Goal: Task Accomplishment & Management: Use online tool/utility

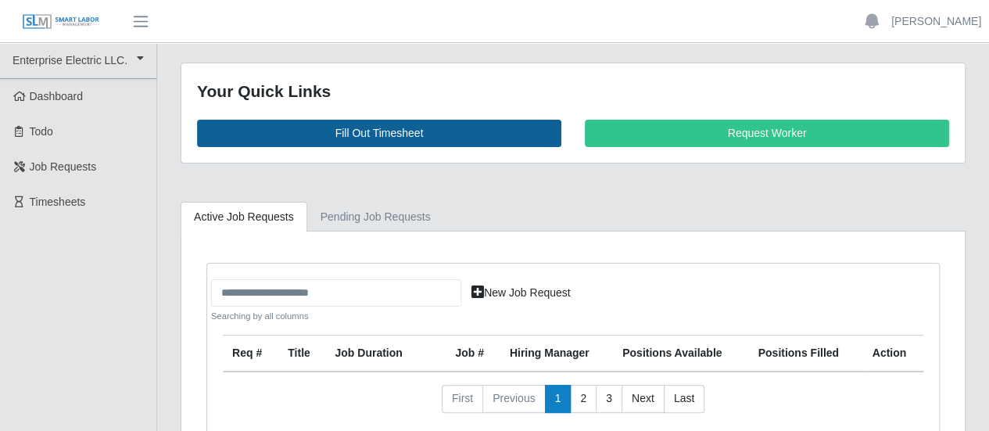
drag, startPoint x: 63, startPoint y: 195, endPoint x: 317, endPoint y: 140, distance: 260.1
click at [63, 195] on span "Timesheets" at bounding box center [58, 201] width 56 height 13
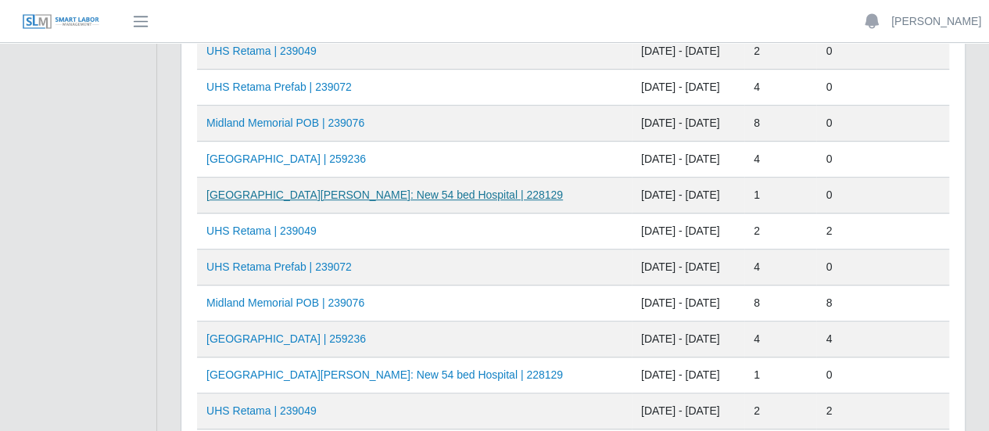
scroll to position [391, 0]
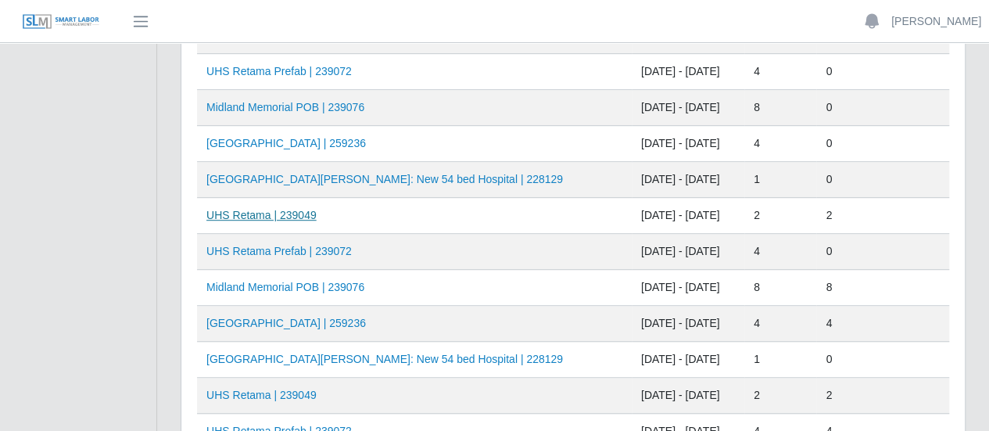
click at [278, 212] on link "UHS Retama | 239049" at bounding box center [261, 215] width 110 height 13
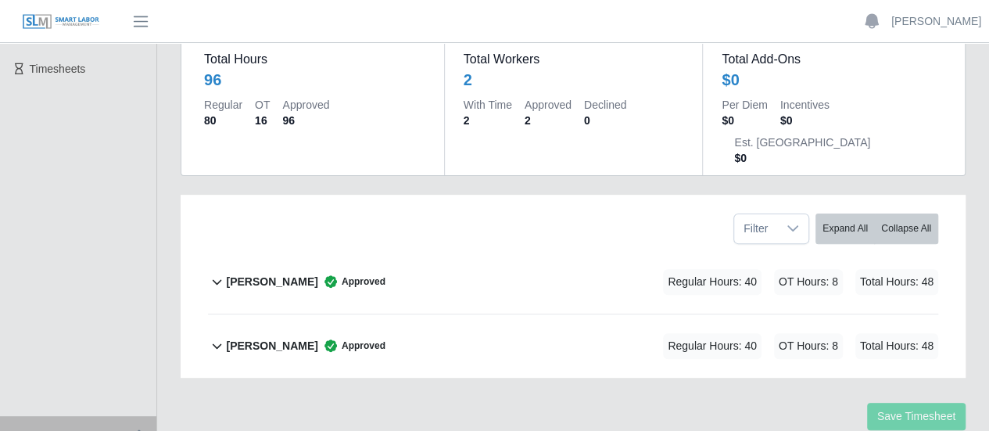
scroll to position [156, 0]
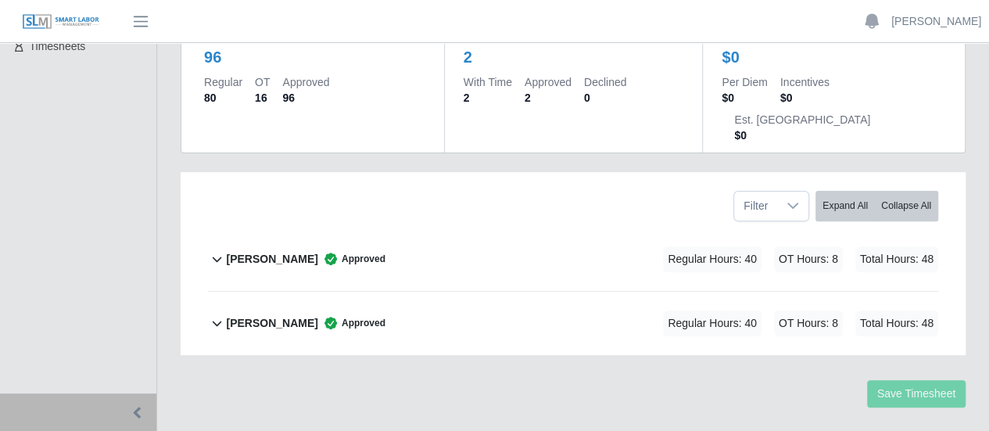
click at [58, 102] on ul "Enterprise Electric LLC. Enterprise Electric LLC. Dashboard Todo Job Requests T…" at bounding box center [78, 140] width 156 height 506
drag, startPoint x: 36, startPoint y: 143, endPoint x: 575, endPoint y: 227, distance: 546.0
click at [36, 143] on ul "Enterprise Electric LLC. Enterprise Electric LLC. Dashboard Todo Job Requests T…" at bounding box center [78, 140] width 156 height 506
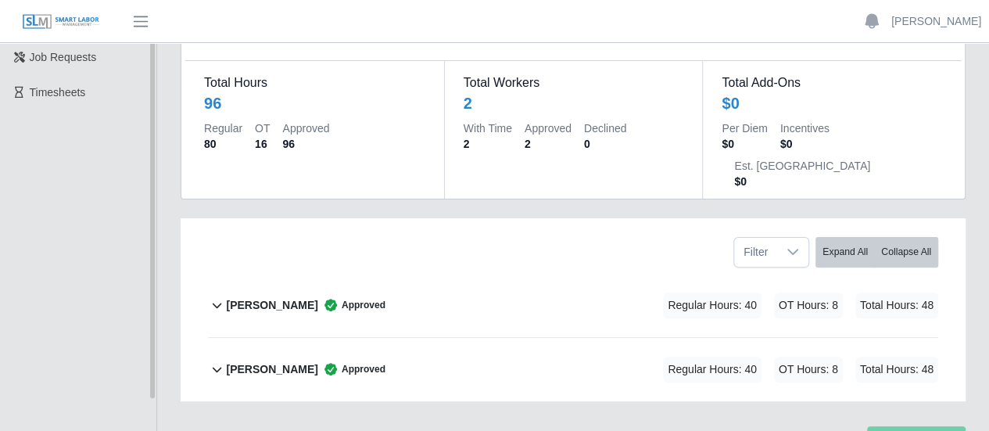
scroll to position [77, 0]
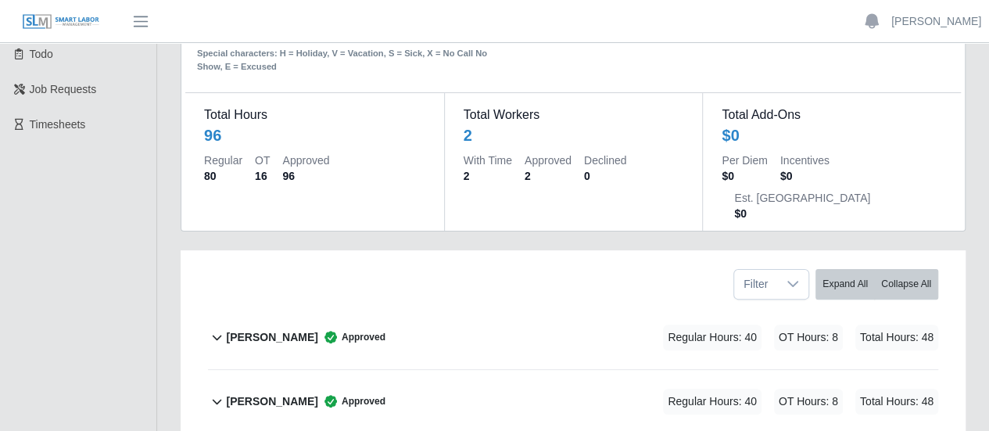
click at [208, 328] on icon at bounding box center [217, 337] width 18 height 19
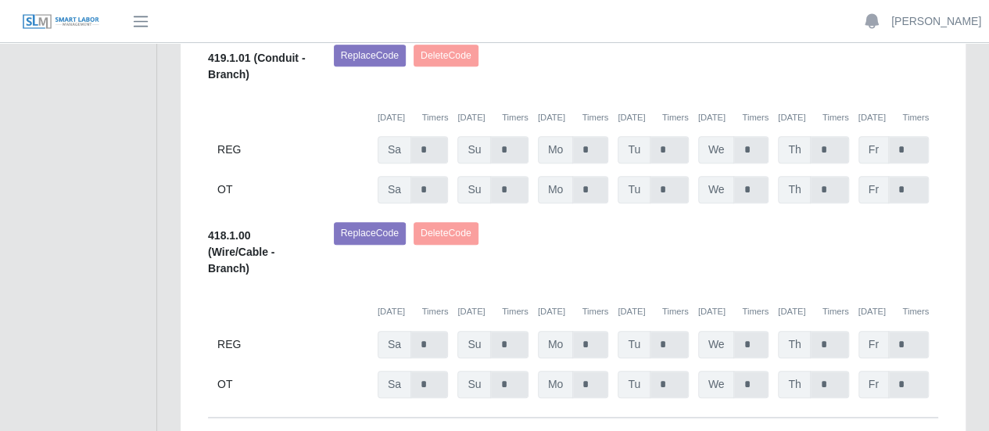
scroll to position [596, 0]
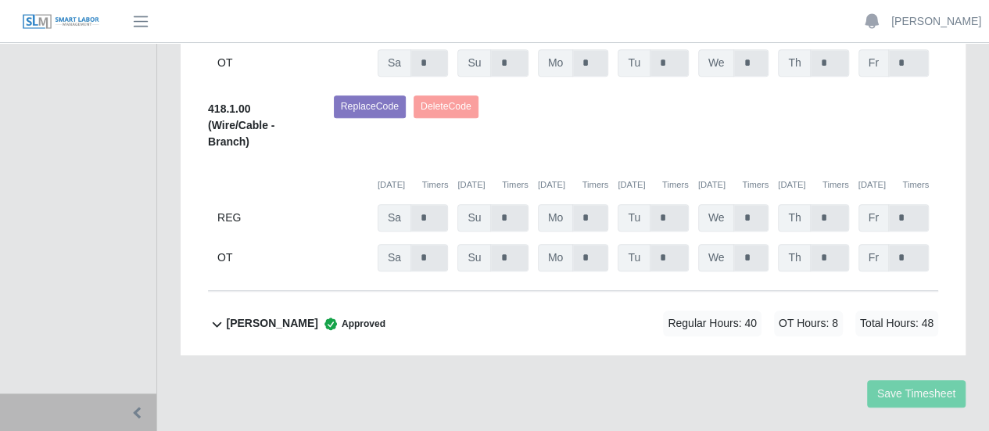
click at [216, 314] on icon at bounding box center [217, 323] width 18 height 19
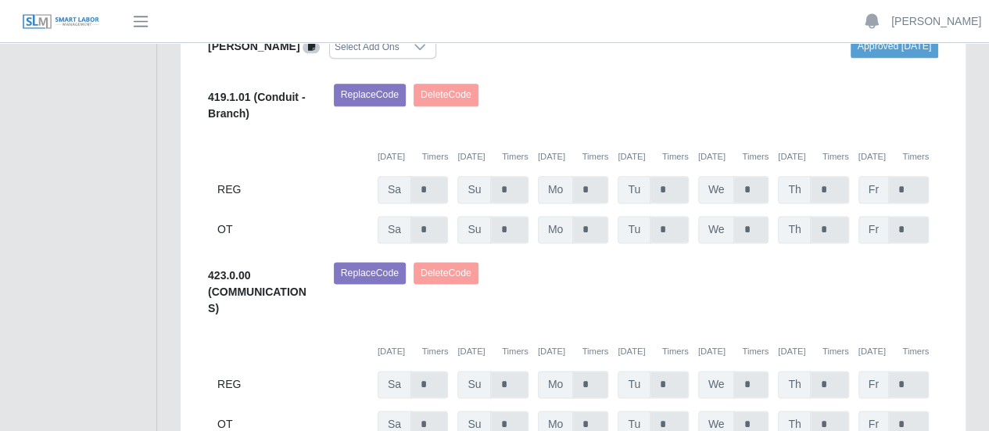
scroll to position [879, 0]
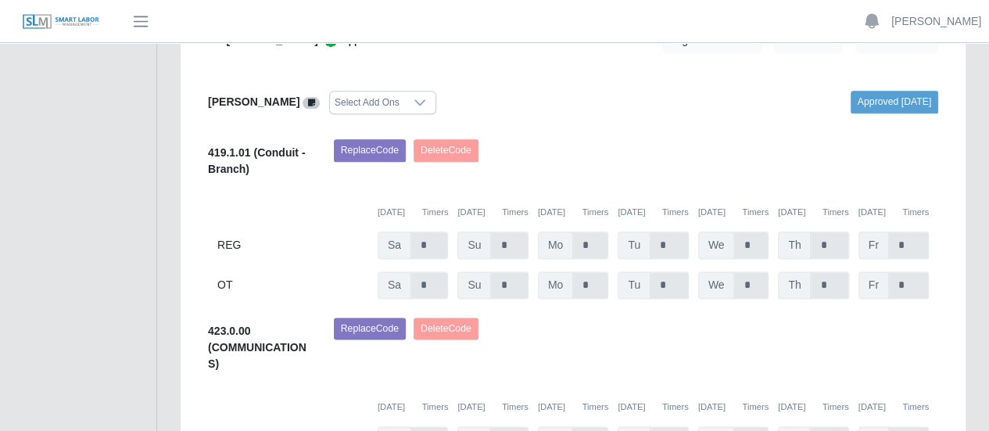
click at [890, 139] on div "Replace Code Delete Code" at bounding box center [636, 163] width 628 height 48
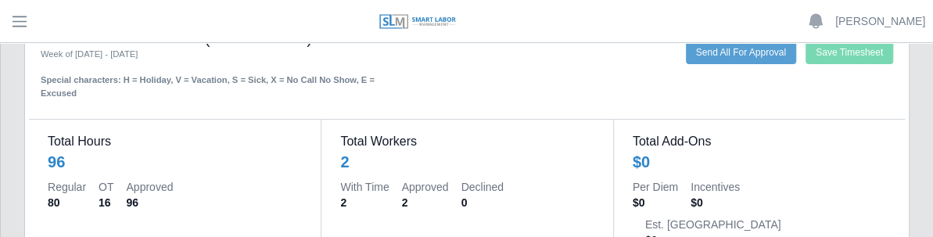
scroll to position [19, 0]
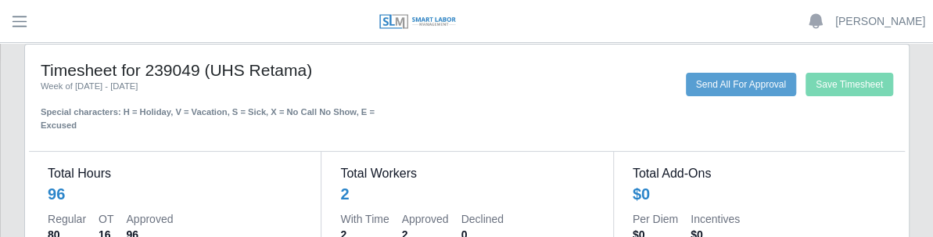
drag, startPoint x: 197, startPoint y: 66, endPoint x: 463, endPoint y: 85, distance: 266.5
click at [394, 85] on div "Timesheet for 239049 (UHS Retama) Week of 08/16/2025 - 08/22/2025 Special chara…" at bounding box center [211, 96] width 365 height 72
copy div "Timesheet for 239049 (UHS Retama) Week of 08/16/2025 - 08/22/2025"
click at [340, 103] on div "Special characters: H = Holiday, V = Vacation, S = Sick, X = No Call No Show, E…" at bounding box center [212, 112] width 342 height 39
drag, startPoint x: 199, startPoint y: 84, endPoint x: 327, endPoint y: 85, distance: 128.2
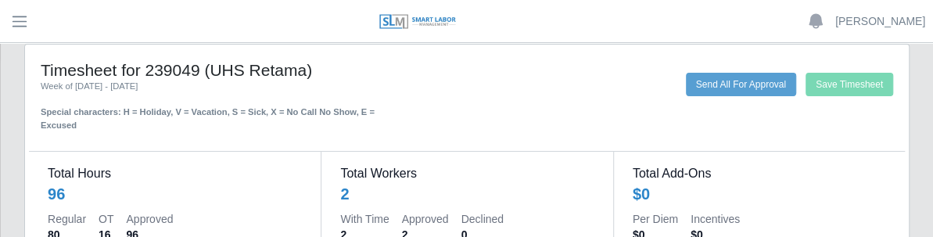
click at [327, 85] on div "Week of 08/16/2025 - 08/22/2025" at bounding box center [212, 86] width 342 height 13
copy div "Week of 08/16/2025 - 08/22/2025"
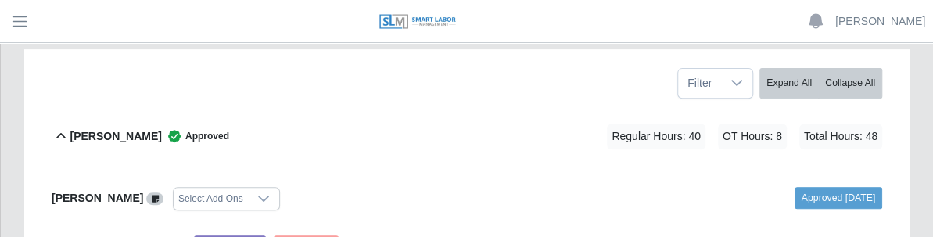
scroll to position [253, 0]
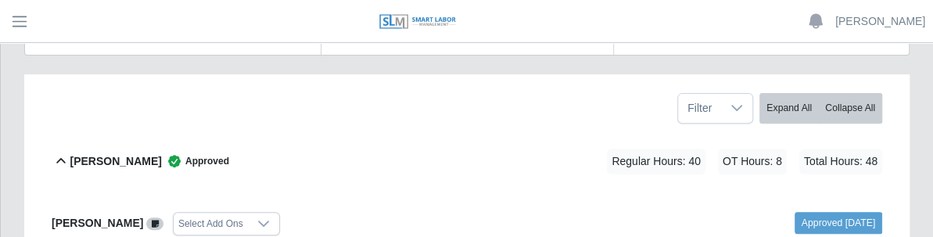
click at [255, 75] on div "Filter Expand All Collapse All" at bounding box center [467, 102] width 854 height 56
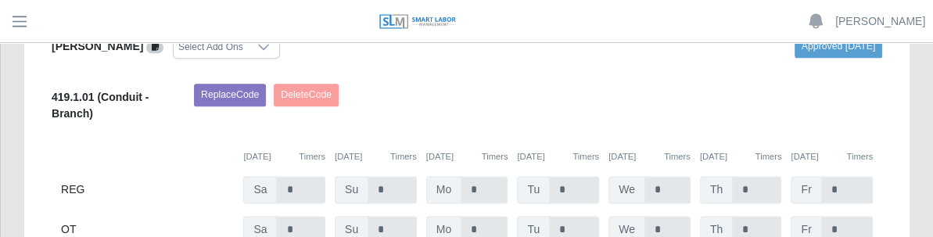
scroll to position [879, 0]
